Goal: Navigation & Orientation: Find specific page/section

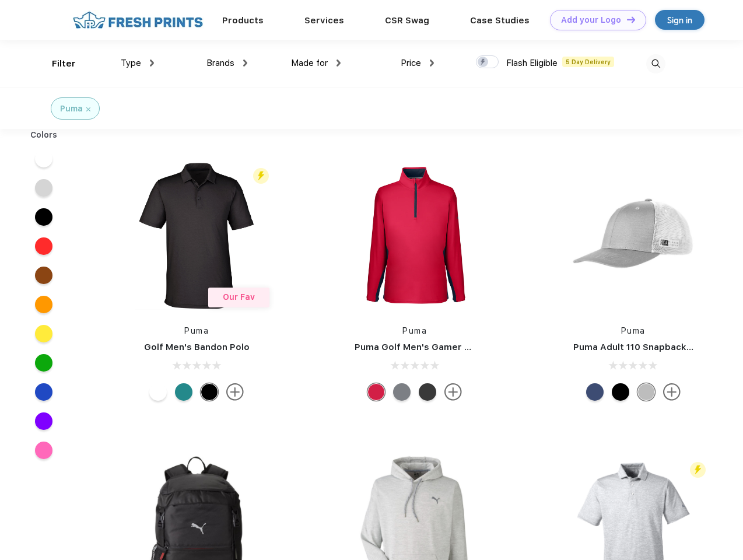
click at [594, 20] on link "Add your Logo Design Tool" at bounding box center [598, 20] width 96 height 20
click at [0, 0] on div "Design Tool" at bounding box center [0, 0] width 0 height 0
click at [626, 19] on link "Add your Logo Design Tool" at bounding box center [598, 20] width 96 height 20
click at [56, 64] on div "Filter" at bounding box center [64, 63] width 24 height 13
click at [138, 63] on span "Type" at bounding box center [131, 63] width 20 height 11
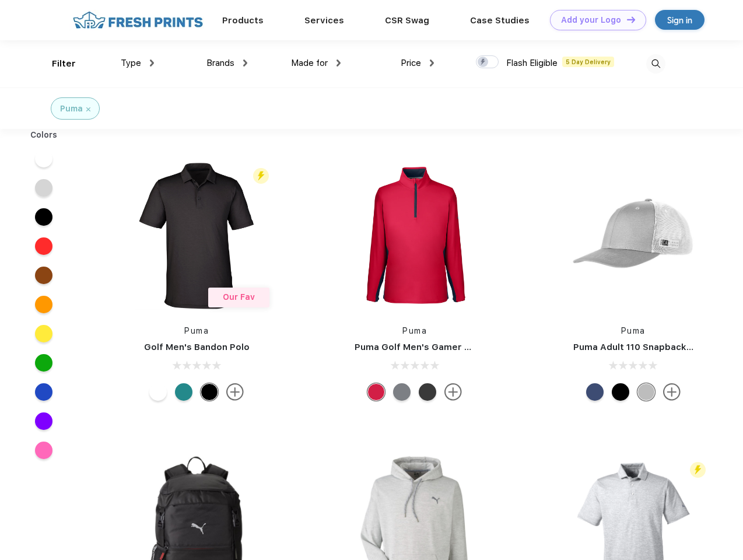
click at [227, 63] on span "Brands" at bounding box center [221, 63] width 28 height 11
click at [316, 63] on span "Made for" at bounding box center [309, 63] width 37 height 11
click at [418, 63] on span "Price" at bounding box center [411, 63] width 20 height 11
click at [488, 62] on div at bounding box center [487, 61] width 23 height 13
click at [484, 62] on input "checkbox" at bounding box center [480, 59] width 8 height 8
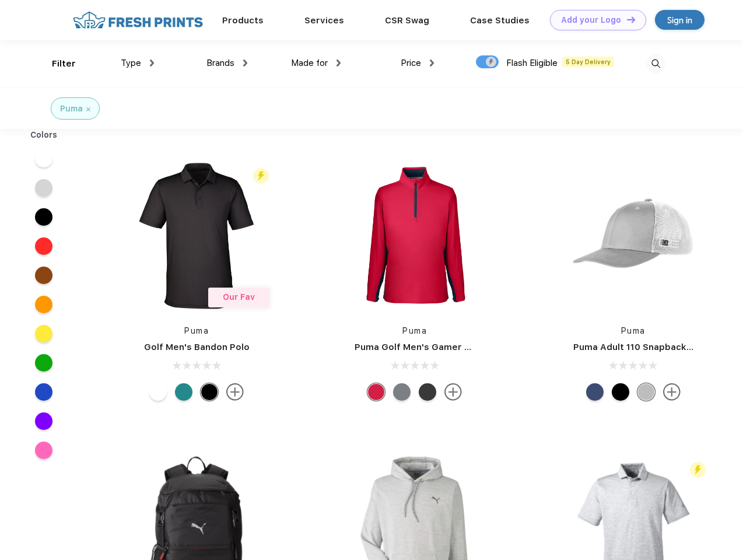
click at [656, 64] on img at bounding box center [655, 63] width 19 height 19
